Goal: Information Seeking & Learning: Check status

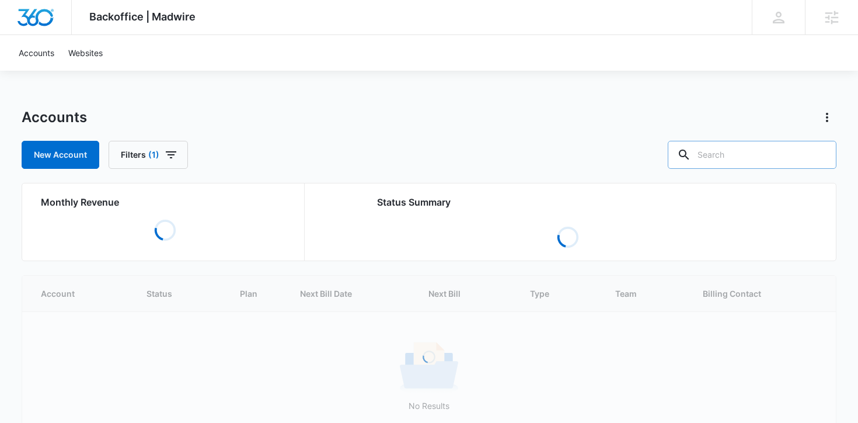
click at [741, 158] on input "text" at bounding box center [752, 155] width 169 height 28
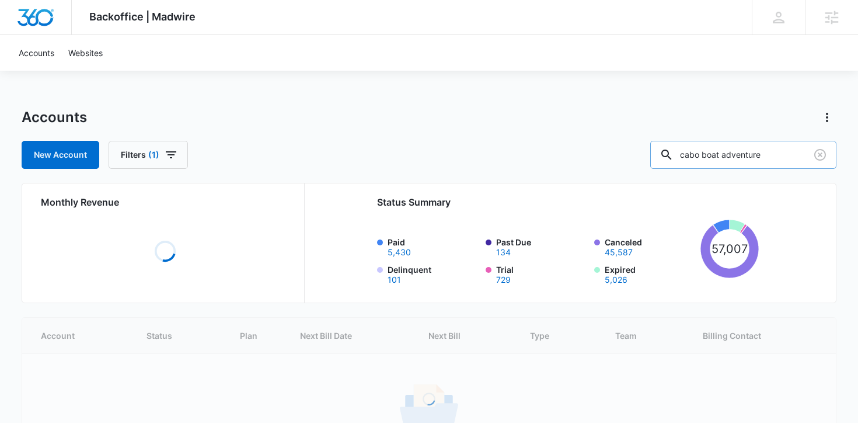
type input "cabo boat adventure"
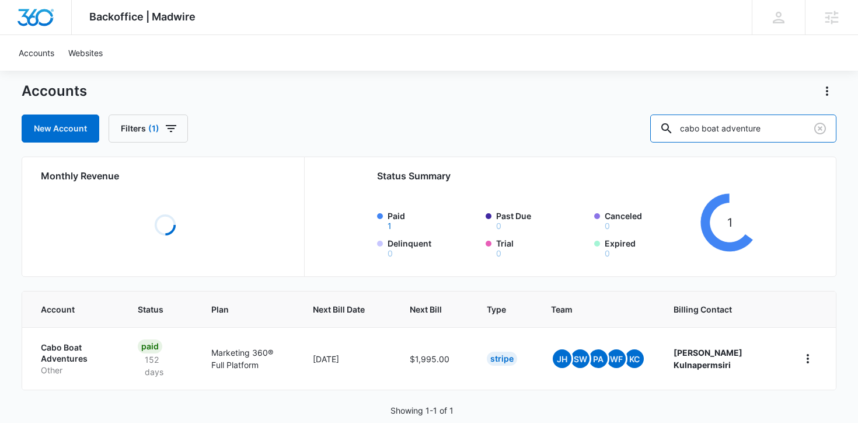
scroll to position [58, 0]
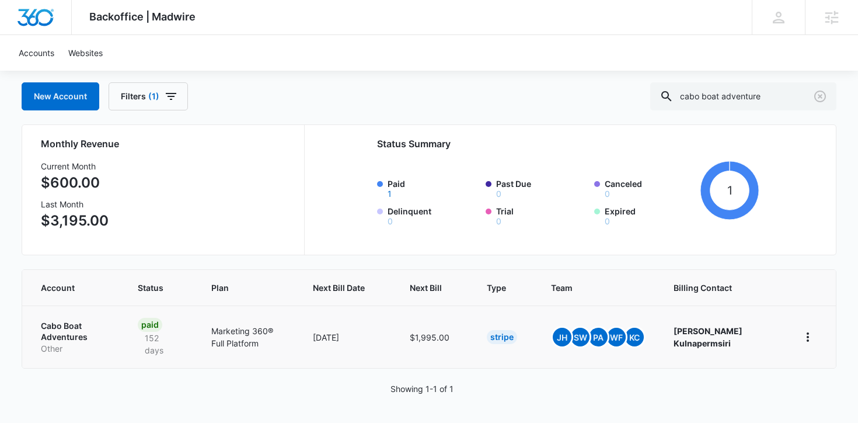
click at [110, 336] on p "Cabo Boat Adventures" at bounding box center [75, 331] width 69 height 23
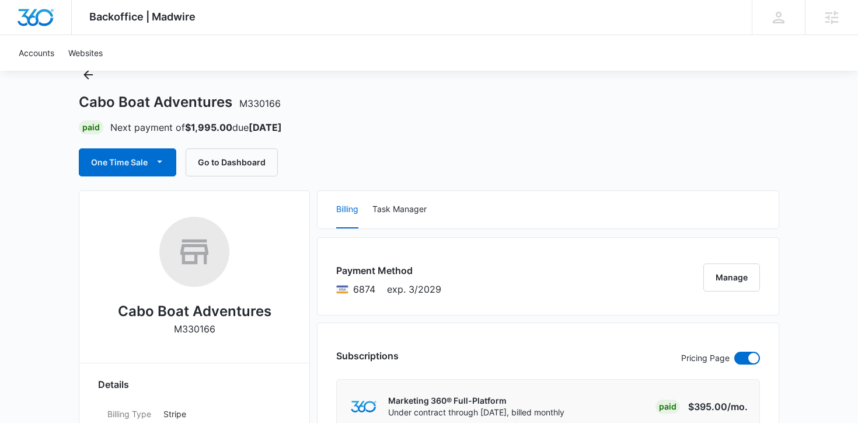
scroll to position [44, 0]
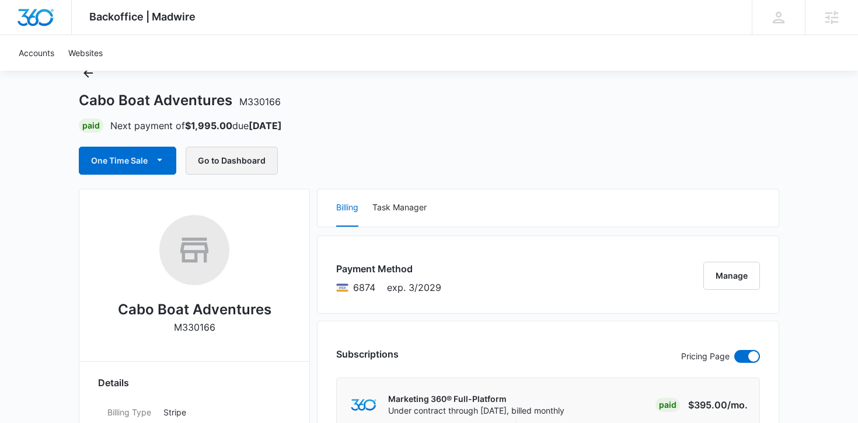
click at [242, 164] on button "Go to Dashboard" at bounding box center [232, 160] width 92 height 28
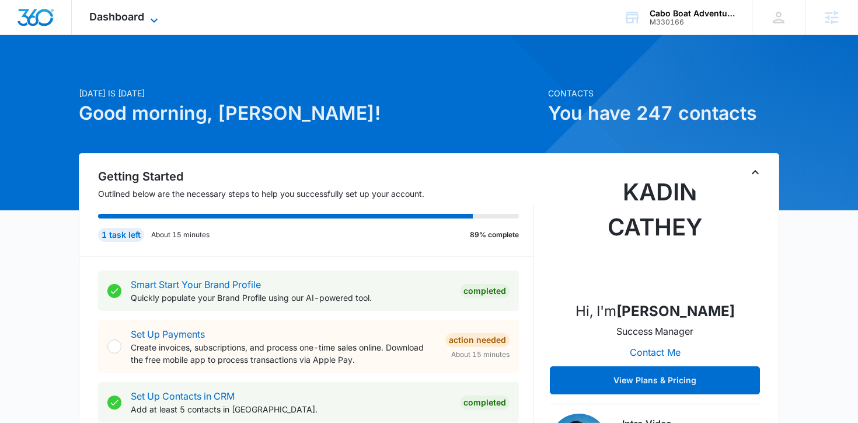
click at [130, 16] on span "Dashboard" at bounding box center [116, 17] width 55 height 12
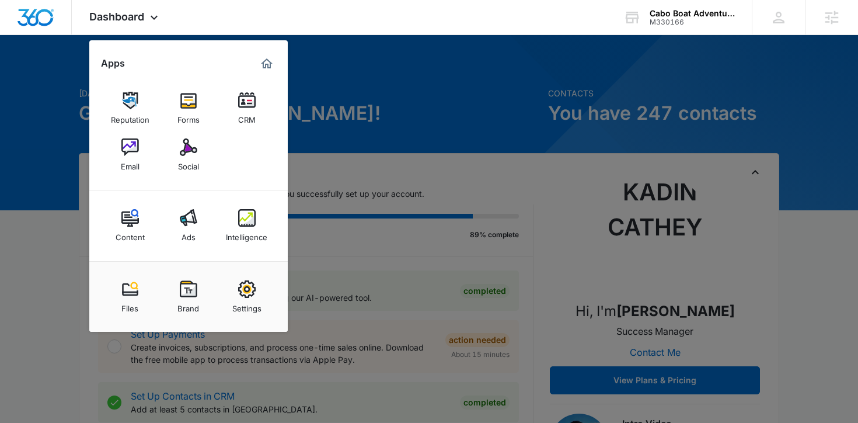
click at [243, 229] on div "Intelligence" at bounding box center [246, 233] width 41 height 15
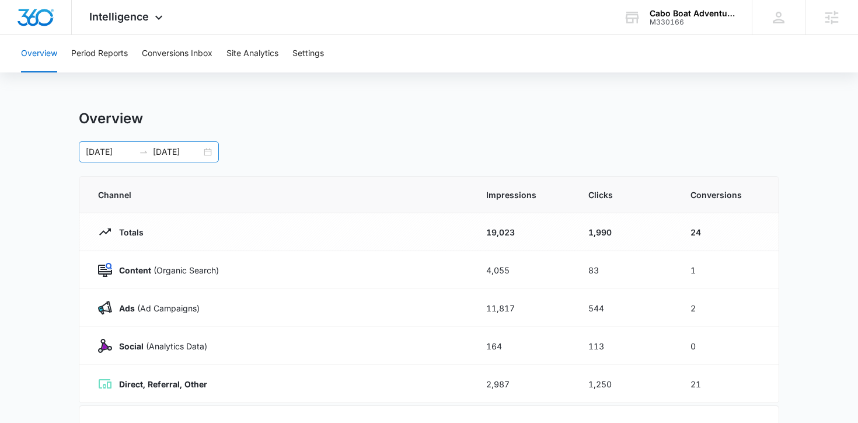
click at [207, 155] on div "09/12/2025 10/12/2025" at bounding box center [149, 151] width 140 height 21
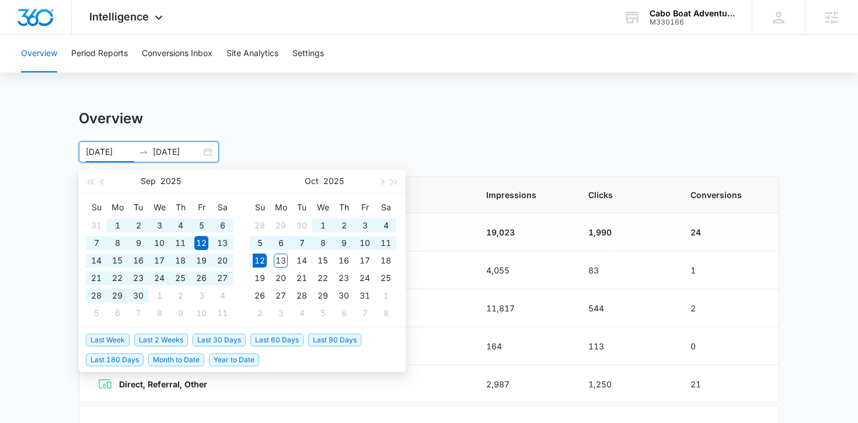
click at [281, 334] on span "Last 60 Days" at bounding box center [276, 339] width 53 height 13
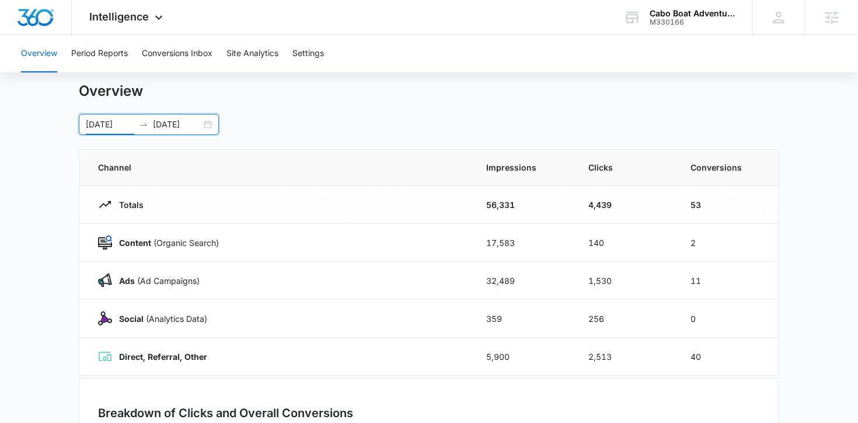
scroll to position [29, 0]
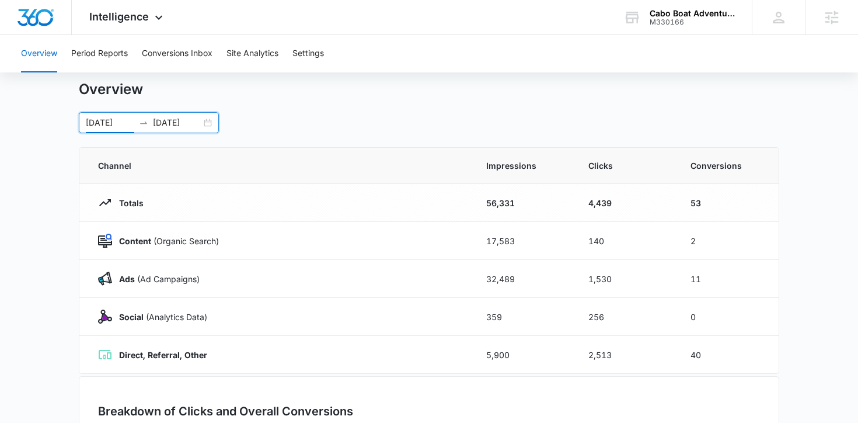
click at [210, 121] on div "08/13/2025 10/12/2025" at bounding box center [149, 122] width 140 height 21
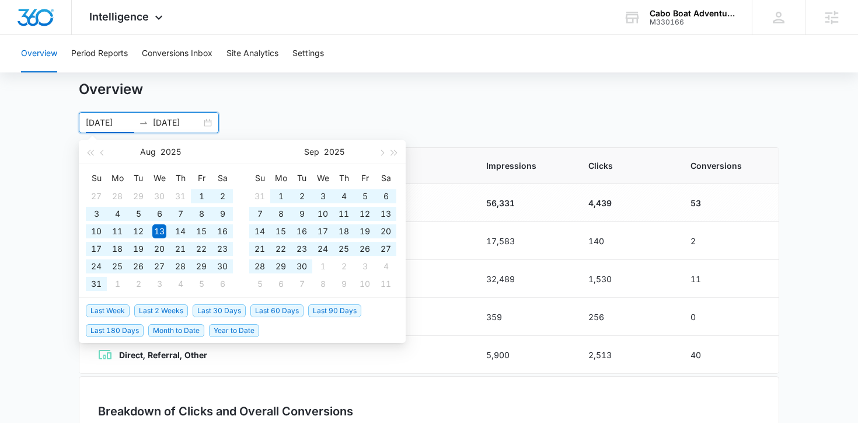
click at [341, 313] on span "Last 90 Days" at bounding box center [334, 310] width 53 height 13
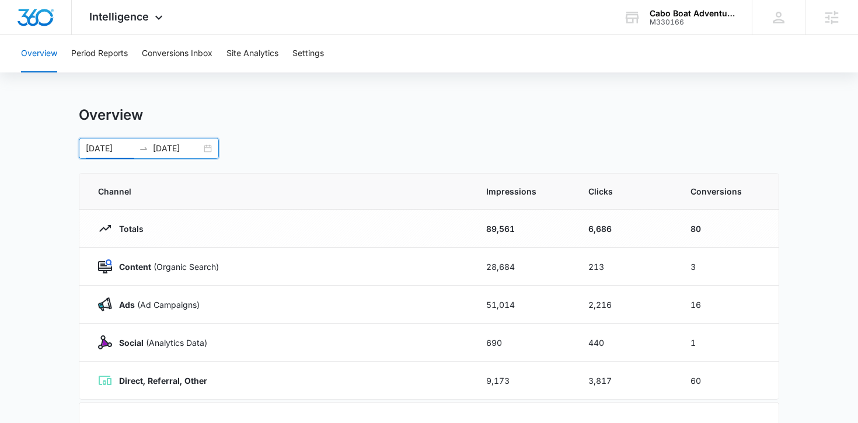
scroll to position [0, 0]
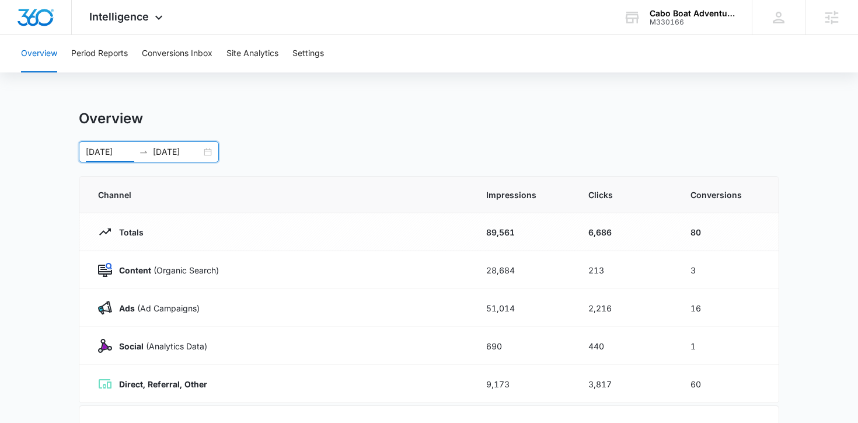
click at [217, 152] on div "07/14/2025 10/12/2025" at bounding box center [149, 151] width 140 height 21
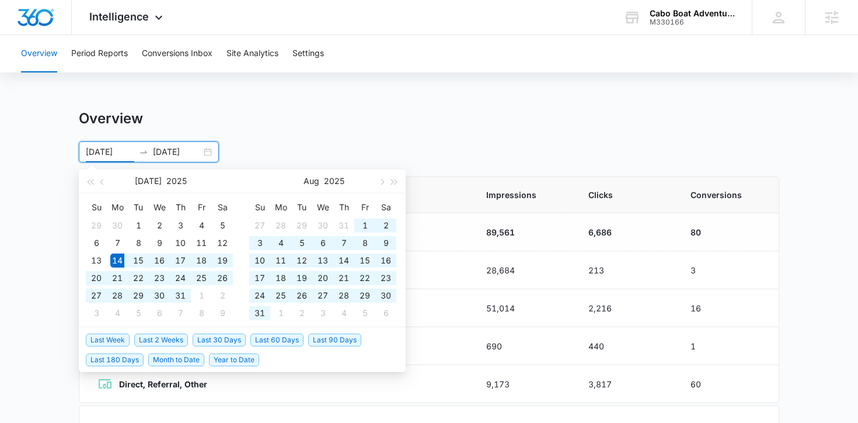
click at [201, 152] on div "07/14/2025 10/12/2025" at bounding box center [149, 151] width 140 height 21
click at [125, 355] on span "Last 180 Days" at bounding box center [115, 359] width 58 height 13
type input "04/15/2025"
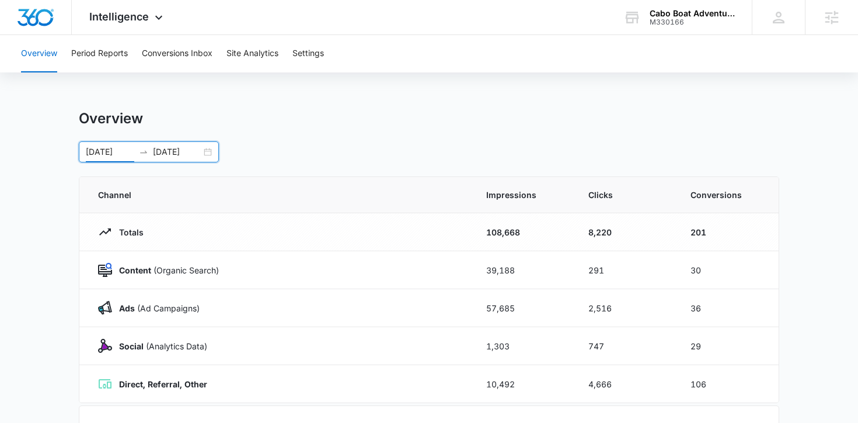
scroll to position [16, 0]
